Goal: Information Seeking & Learning: Learn about a topic

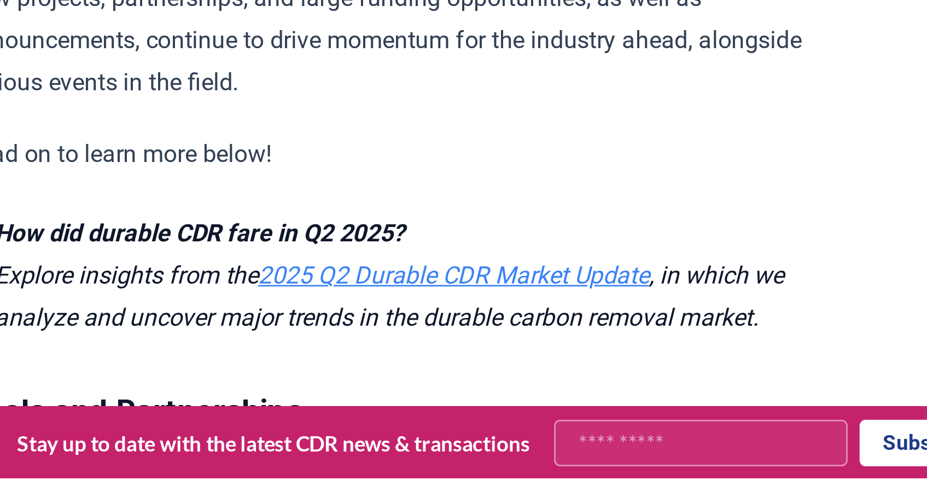
scroll to position [157, 0]
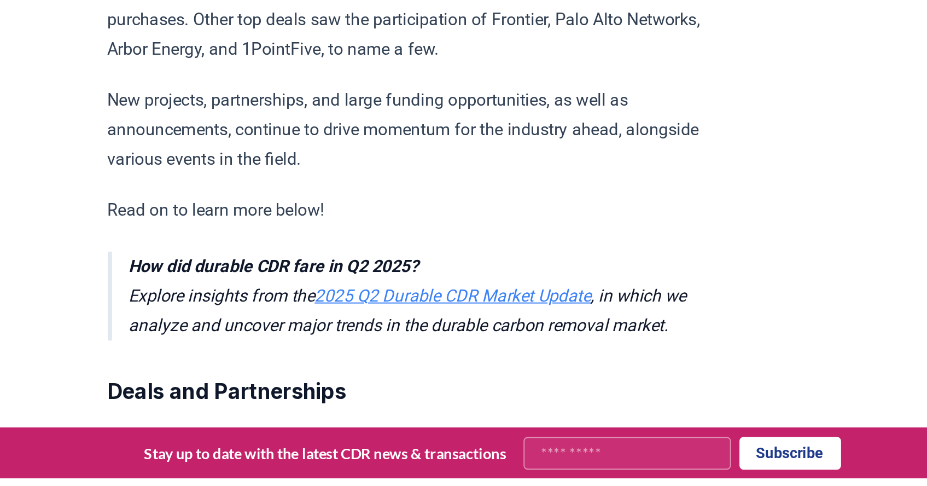
click at [459, 386] on link "2025 Q2 Durable CDR Market Update" at bounding box center [432, 391] width 143 height 10
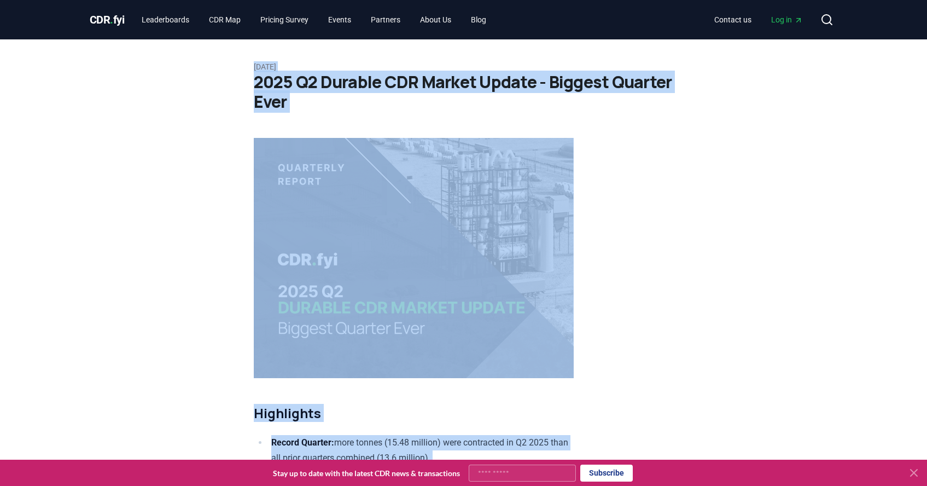
drag, startPoint x: 535, startPoint y: 255, endPoint x: 264, endPoint y: 45, distance: 343.7
copy article "Lore 73, 0534 5994 I6 Dolorsi AME Consec Adipis - Elitsed Doeiusm Temp Incididu…"
